Goal: Task Accomplishment & Management: Manage account settings

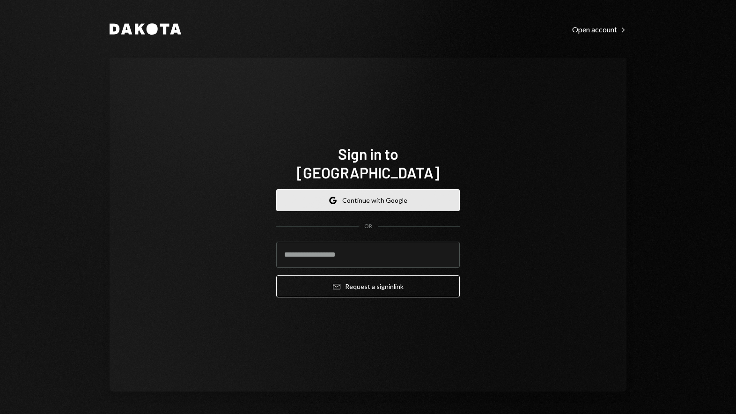
click at [370, 192] on button "Google Continue with Google" at bounding box center [367, 200] width 183 height 22
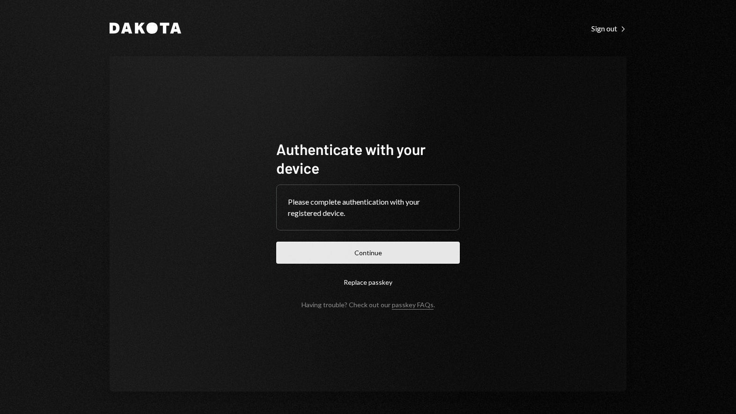
click at [390, 249] on button "Continue" at bounding box center [367, 252] width 183 height 22
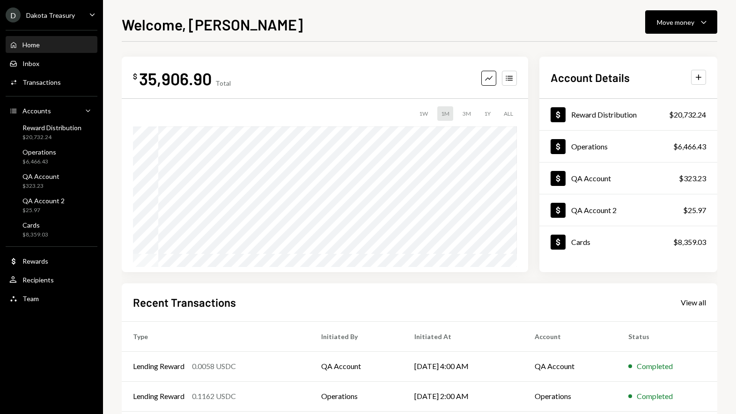
click at [83, 10] on div "D Dakota Treasury Caret Down" at bounding box center [51, 14] width 103 height 15
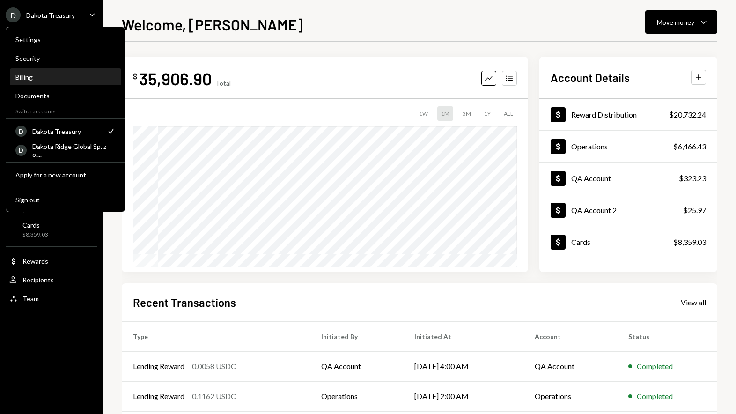
click at [73, 78] on div "Billing" at bounding box center [65, 77] width 100 height 8
